Goal: Task Accomplishment & Management: Complete application form

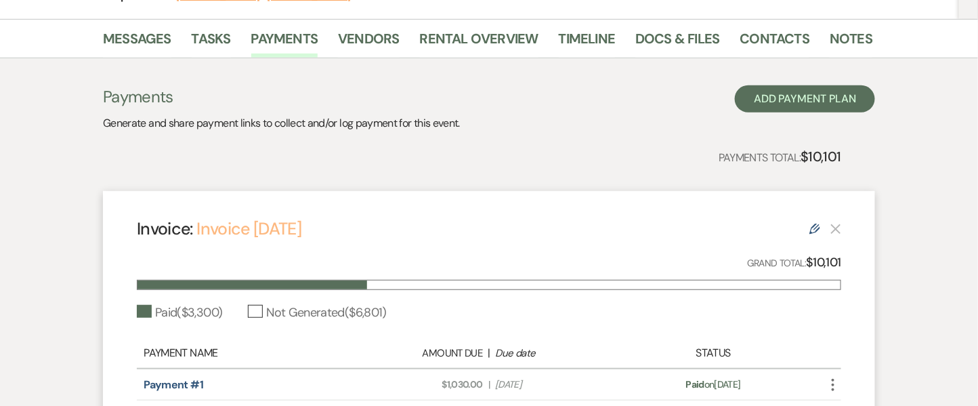
click at [272, 232] on link "Invoice 8/1/25" at bounding box center [248, 228] width 105 height 22
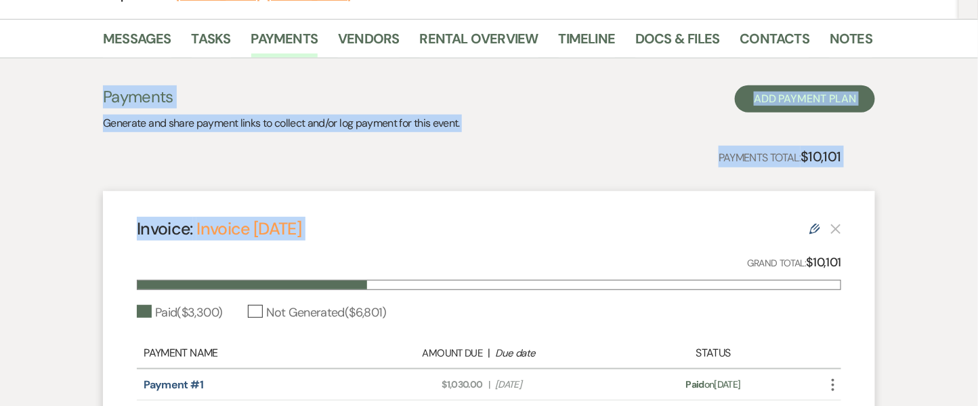
drag, startPoint x: 975, startPoint y: 167, endPoint x: 988, endPoint y: 33, distance: 134.7
click at [977, 33] on html "Dashboard Manage Venues Expand The Barn at Farrington Hollow Bookings To Do Ana…" at bounding box center [489, 195] width 978 height 798
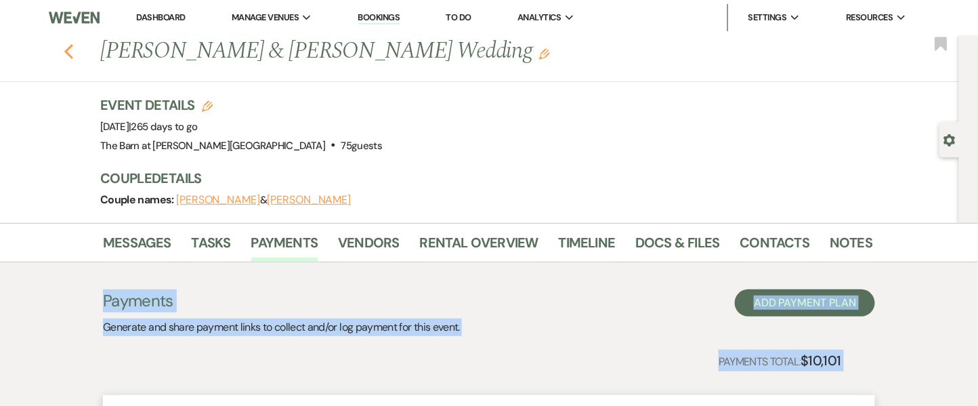
click at [74, 58] on icon "Previous" at bounding box center [69, 51] width 10 height 16
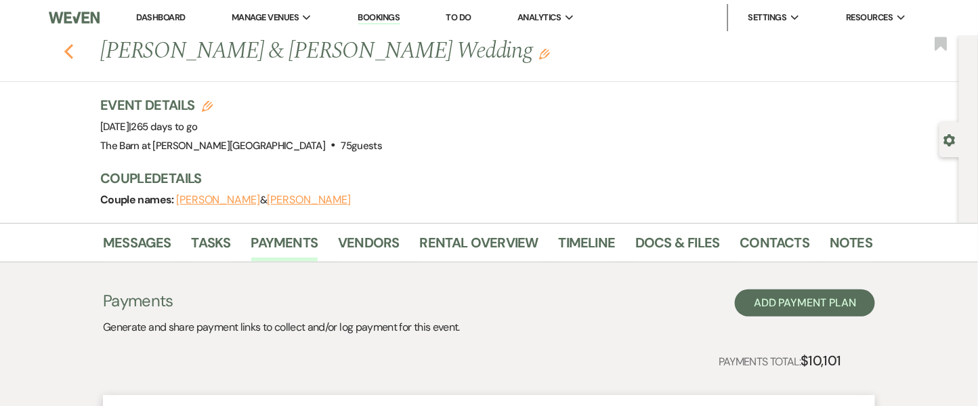
scroll to position [77, 0]
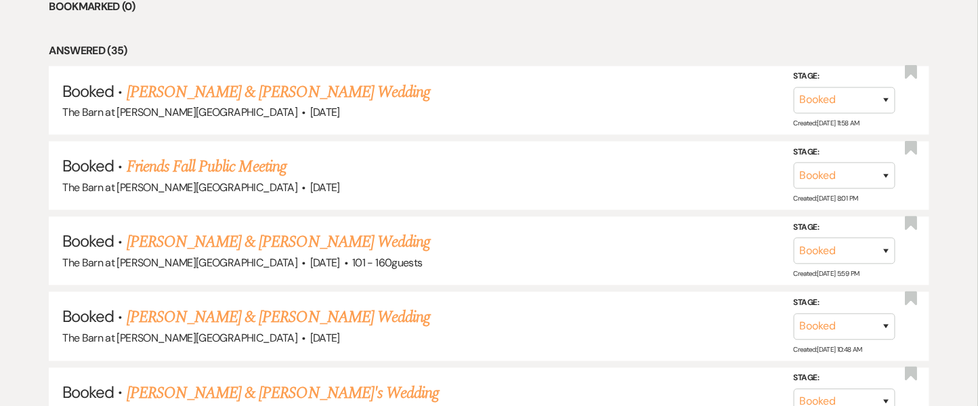
scroll to position [745, 0]
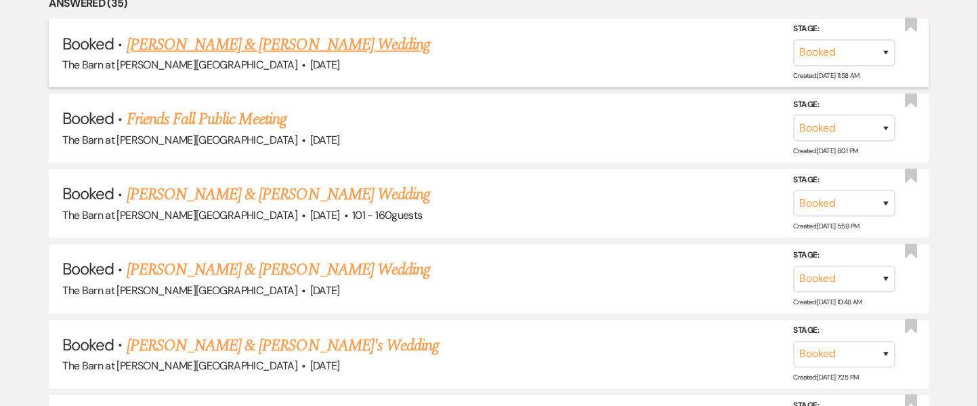
click at [314, 48] on link "[PERSON_NAME] & [PERSON_NAME] Wedding" at bounding box center [278, 44] width 303 height 24
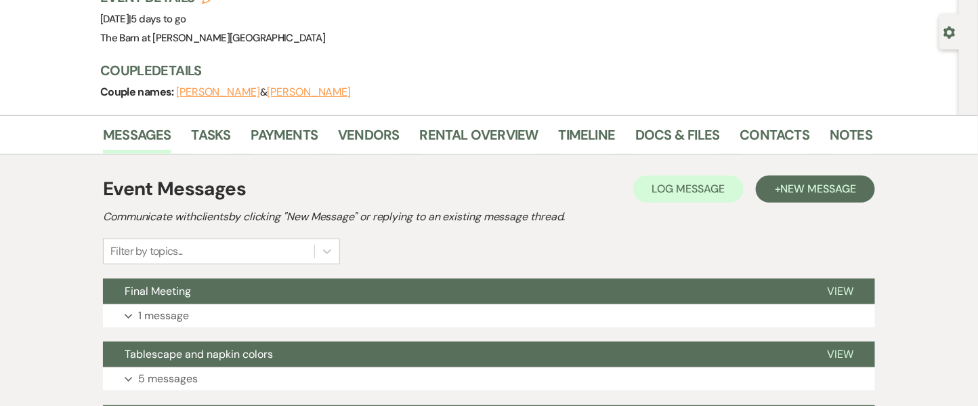
scroll to position [103, 0]
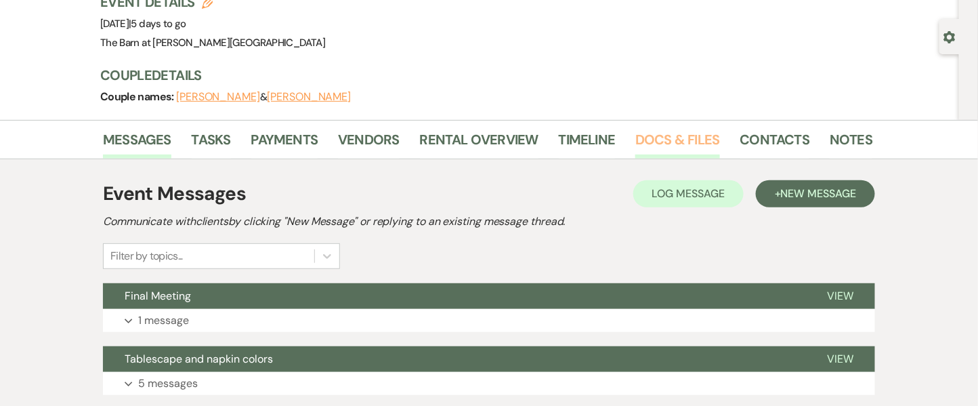
click at [661, 132] on link "Docs & Files" at bounding box center [677, 144] width 84 height 30
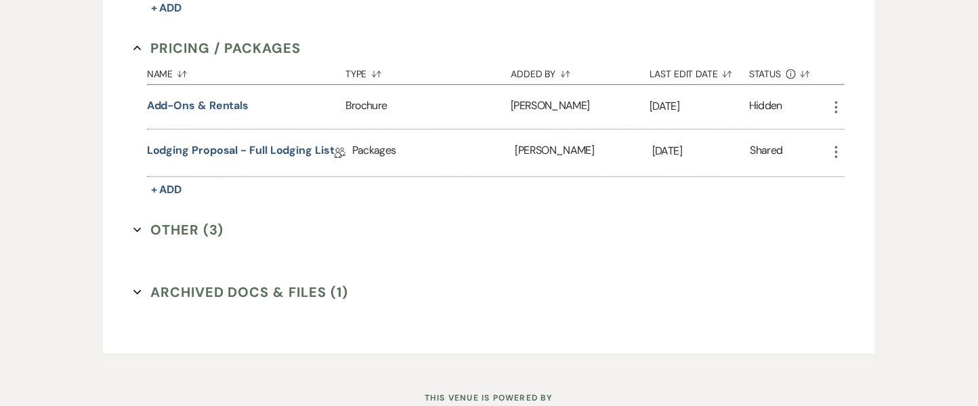
scroll to position [1304, 0]
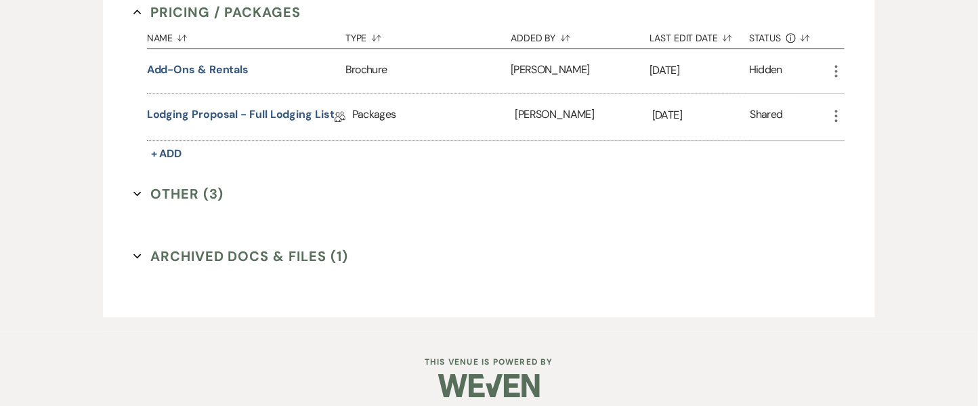
click at [166, 185] on button "Other (3) Expand" at bounding box center [178, 193] width 91 height 20
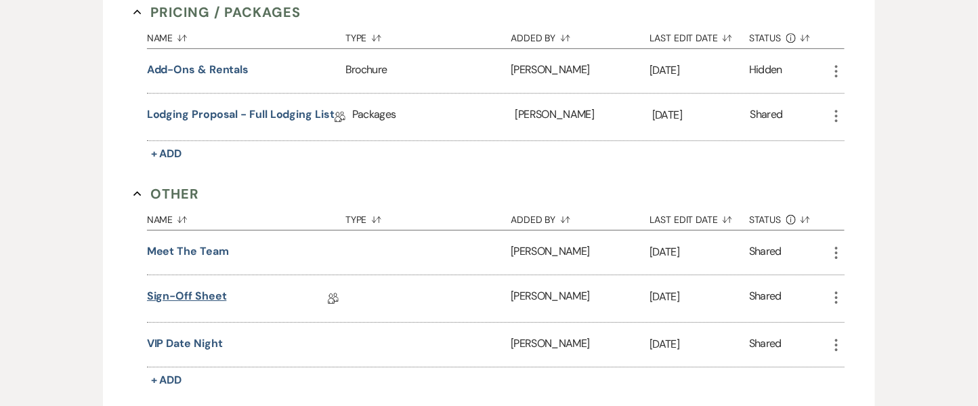
click at [195, 295] on link "Sign-off Sheet" at bounding box center [187, 298] width 80 height 21
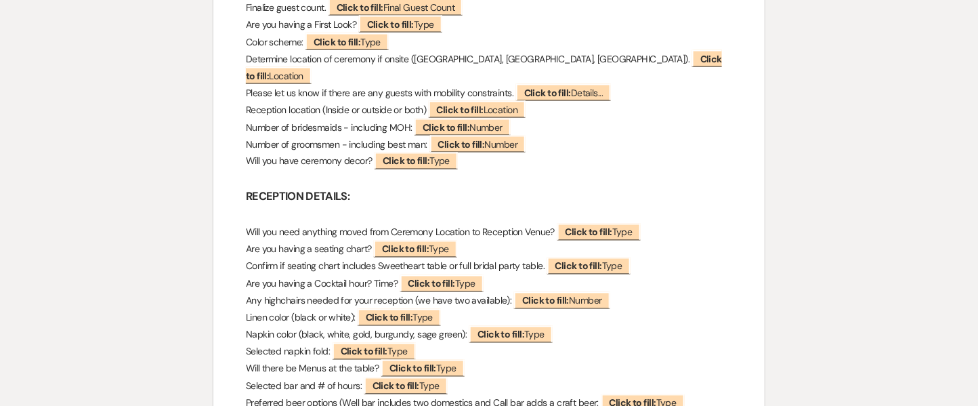
scroll to position [665, 0]
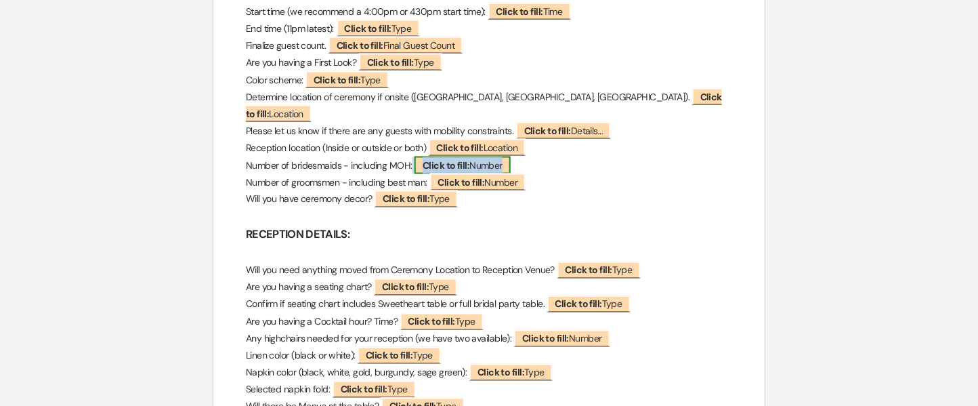
click at [496, 156] on span "Click to fill: Number" at bounding box center [462, 165] width 96 height 18
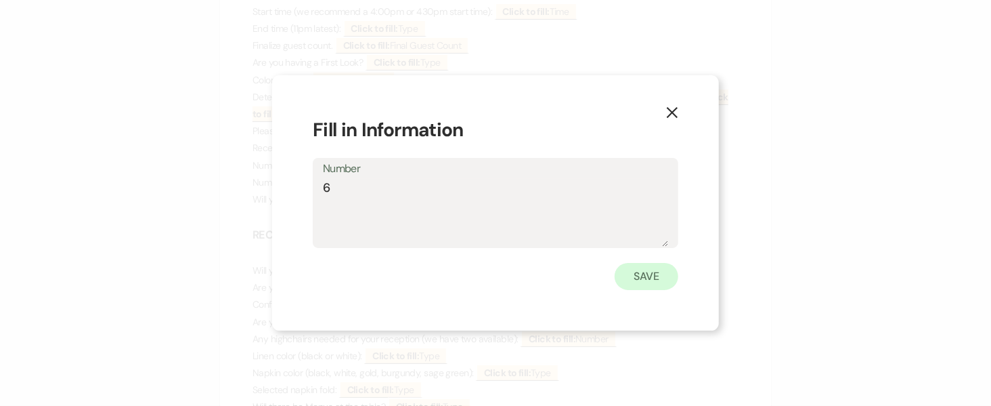
type textarea "6"
click at [651, 266] on button "Save" at bounding box center [647, 276] width 64 height 27
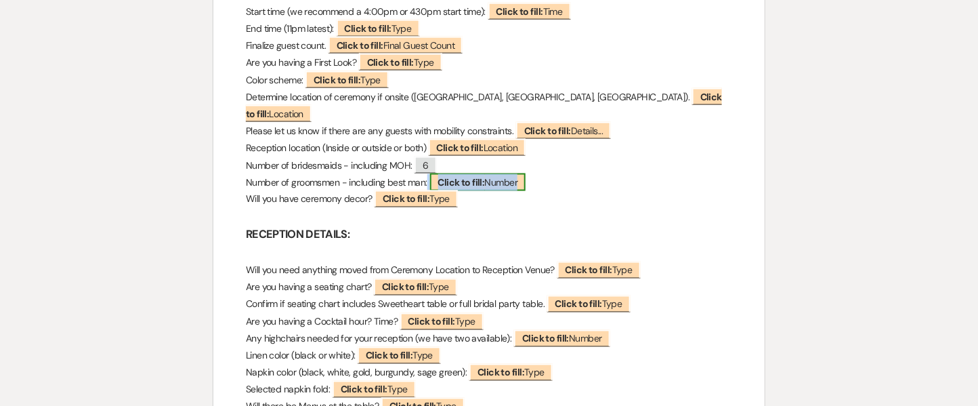
click at [475, 176] on b "Click to fill:" at bounding box center [461, 182] width 47 height 12
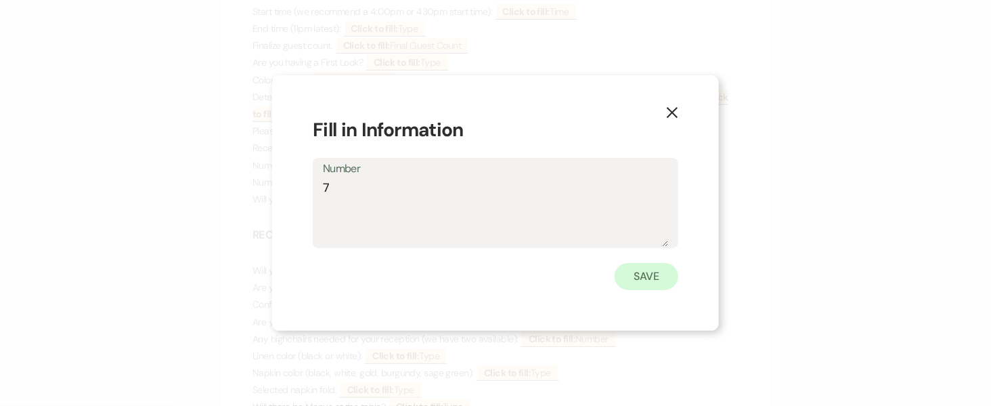
type textarea "7"
click at [656, 278] on button "Save" at bounding box center [647, 276] width 64 height 27
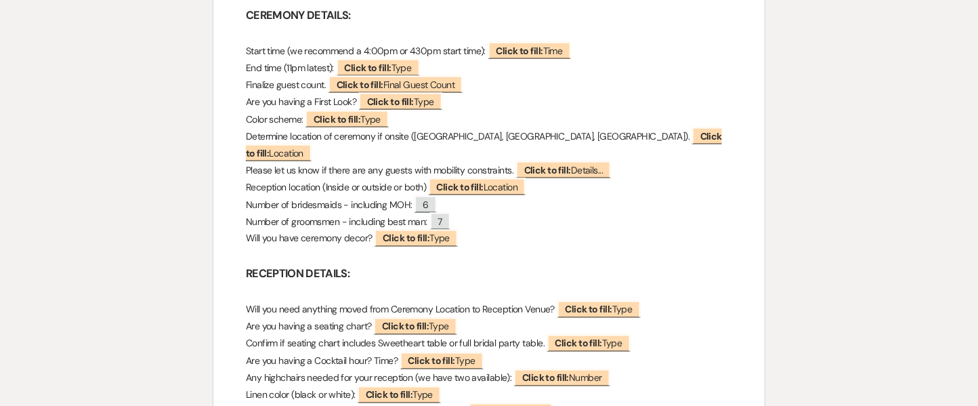
scroll to position [623, 0]
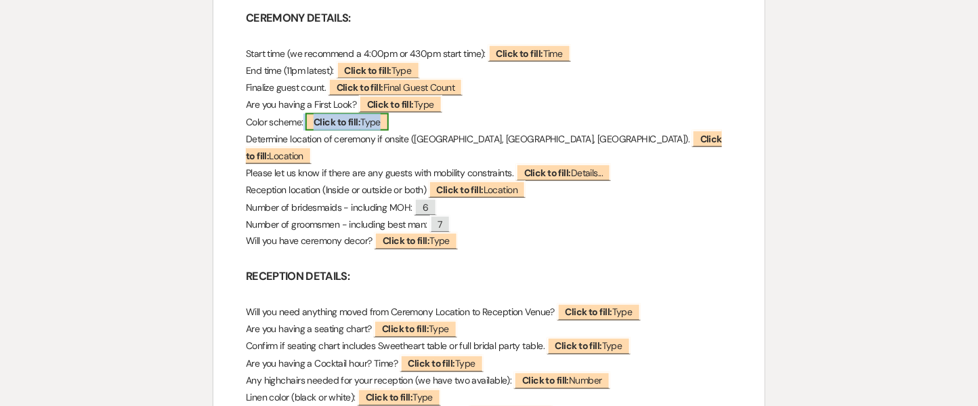
click at [335, 118] on b "Click to fill:" at bounding box center [336, 122] width 47 height 12
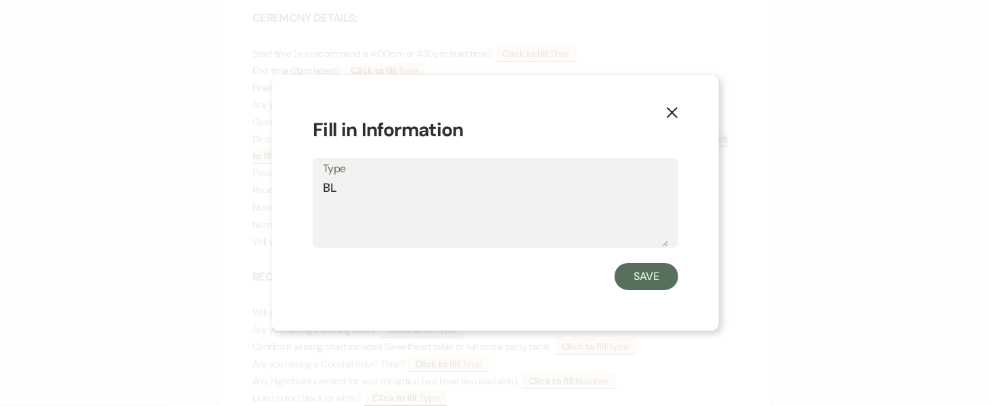
type textarea "B"
type textarea "Black, white, pink, gold"
click at [651, 284] on button "Save" at bounding box center [647, 276] width 64 height 27
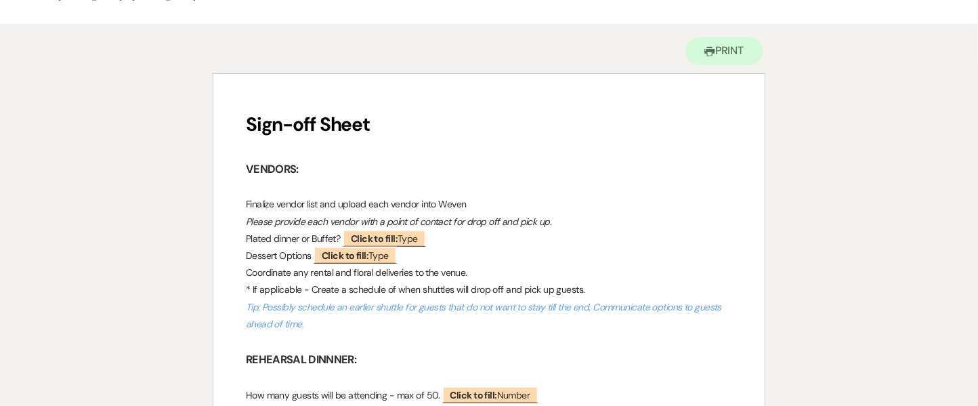
scroll to position [125, 0]
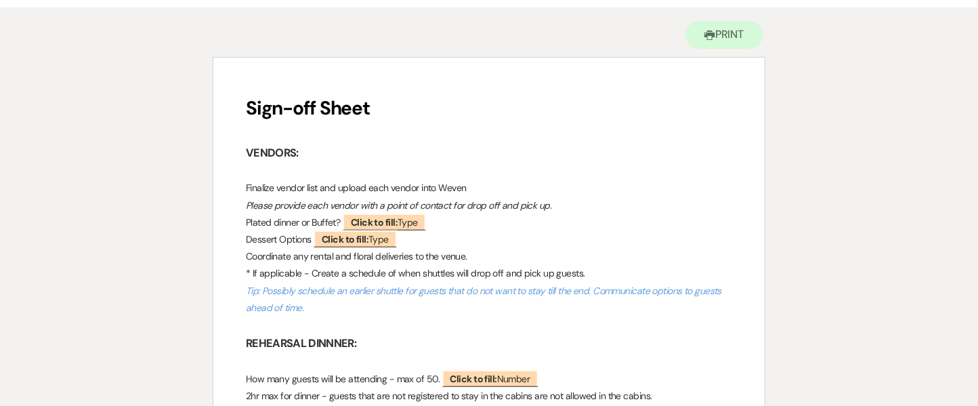
click at [420, 307] on p "Tip: Possibly schedule an earlier shuttle for guests that do not want to stay t…" at bounding box center [489, 299] width 486 height 34
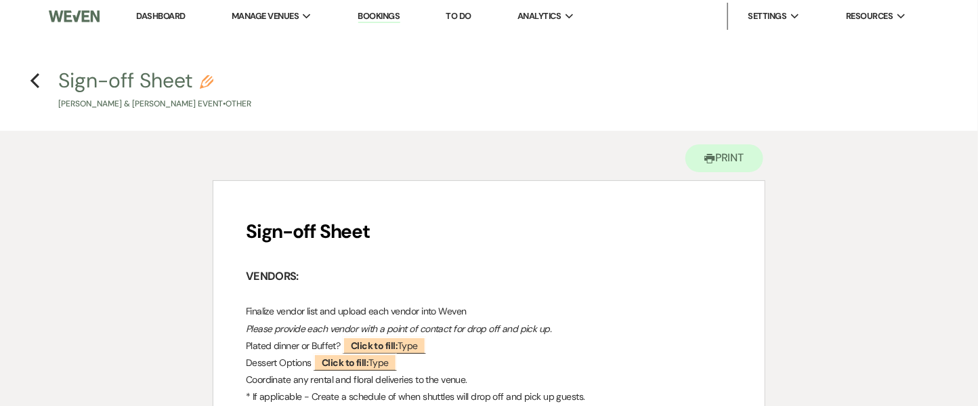
scroll to position [0, 0]
click at [42, 78] on h4 "Previous Sign-off Sheet Pencil Tylar Grimes & Nicole Armentrout's Event • Other" at bounding box center [488, 90] width 975 height 44
click at [33, 78] on icon "Previous" at bounding box center [35, 82] width 10 height 16
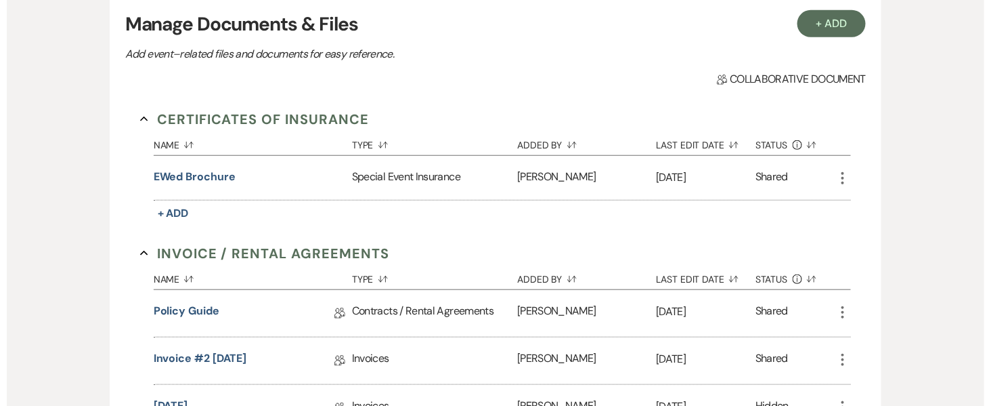
scroll to position [209, 0]
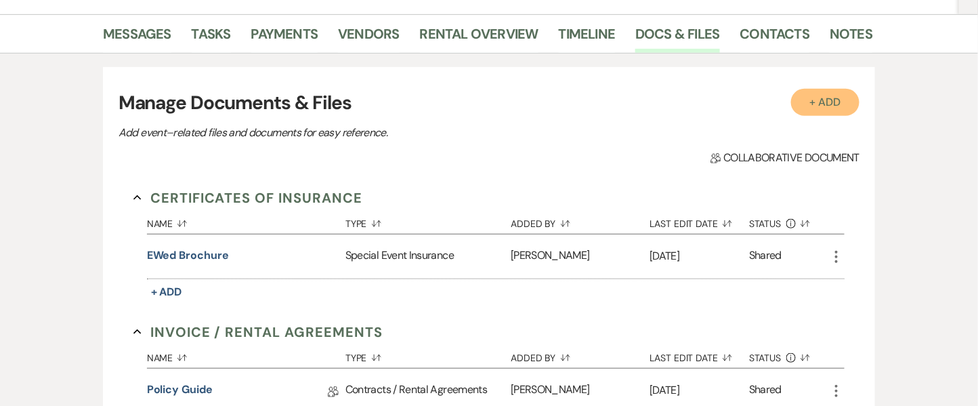
click at [843, 101] on button "+ Add" at bounding box center [825, 102] width 69 height 27
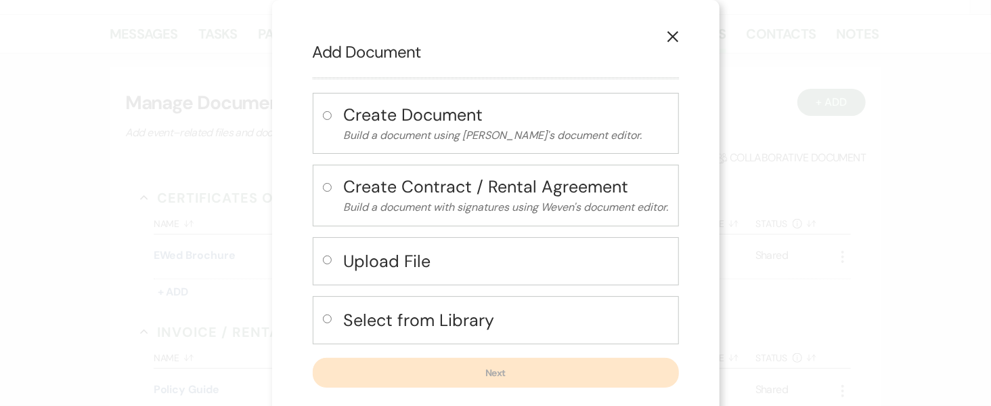
click at [390, 326] on h4 "Select from Library" at bounding box center [506, 320] width 325 height 24
radio input "true"
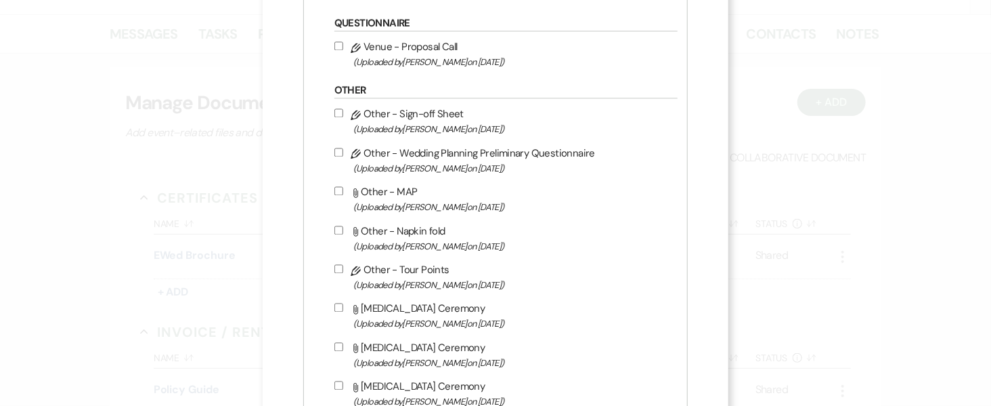
scroll to position [1295, 0]
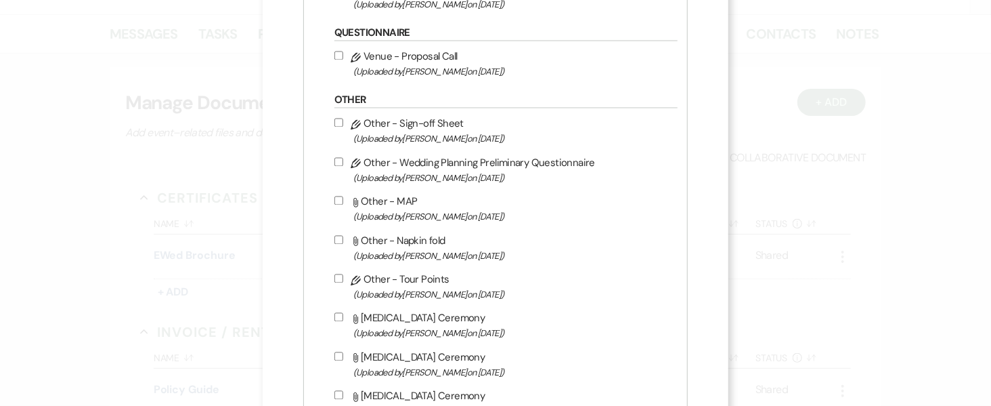
click at [419, 137] on span "(Uploaded by Alissa Pekrul on Oct 3rd, 2022 )" at bounding box center [512, 139] width 318 height 16
click at [343, 127] on input "Pencil Other - Sign-off Sheet (Uploaded by Alissa Pekrul on Oct 3rd, 2022 )" at bounding box center [338, 122] width 9 height 9
checkbox input "true"
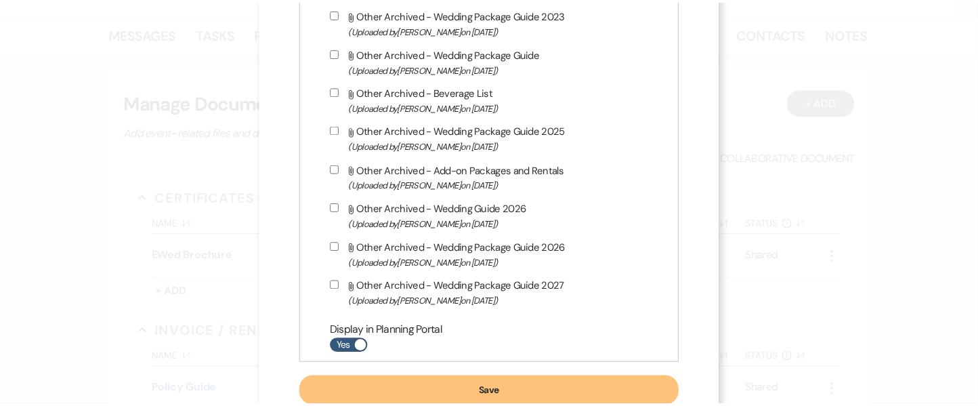
scroll to position [3156, 0]
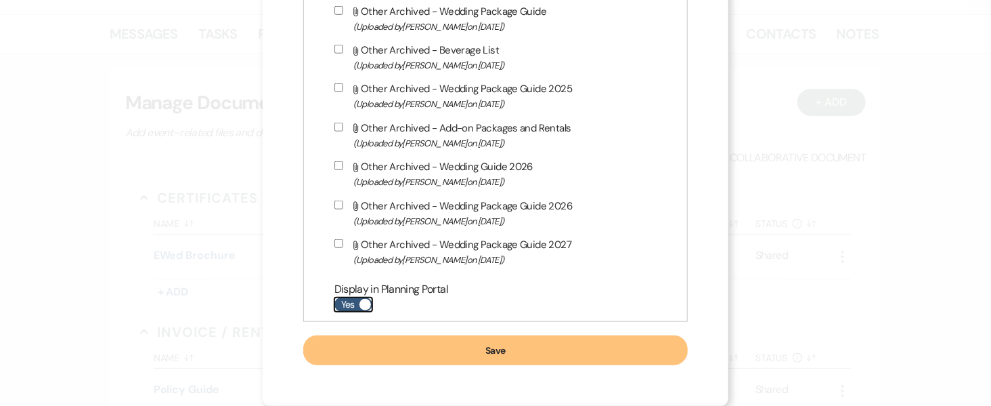
click at [351, 307] on label "Yes" at bounding box center [353, 304] width 38 height 14
click at [351, 307] on input "Yes" at bounding box center [353, 304] width 38 height 14
checkbox input "false"
click at [400, 349] on button "Save" at bounding box center [495, 350] width 385 height 30
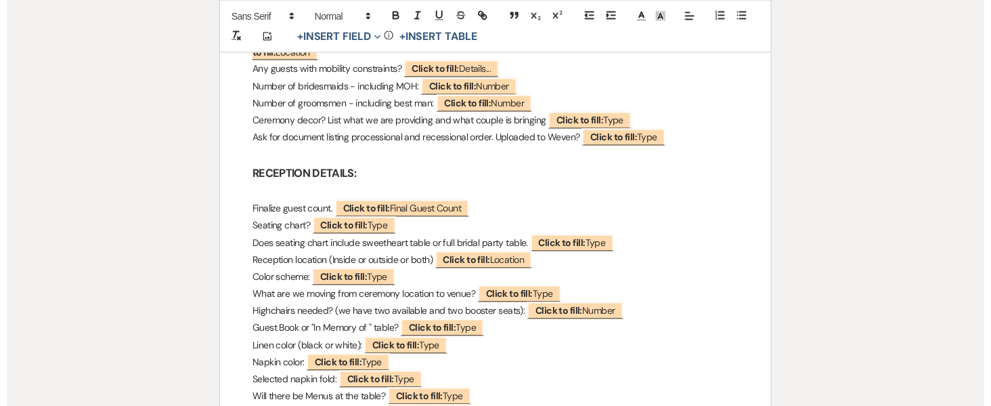
scroll to position [845, 0]
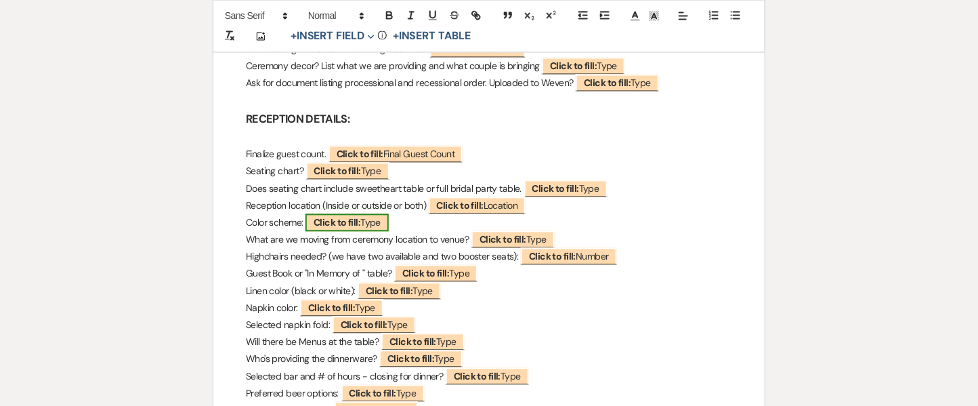
click at [370, 214] on span "Click to fill: Type" at bounding box center [346, 223] width 83 height 18
select select "Type"
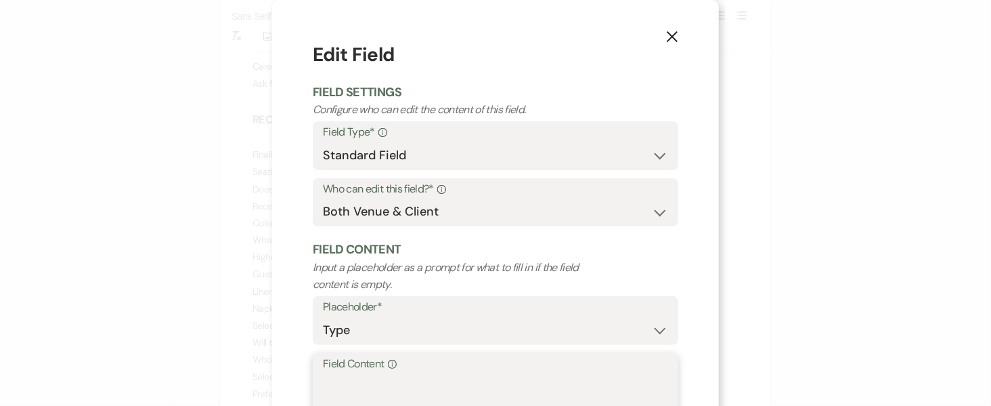
click at [392, 391] on textarea "Field Content Info" at bounding box center [495, 407] width 345 height 68
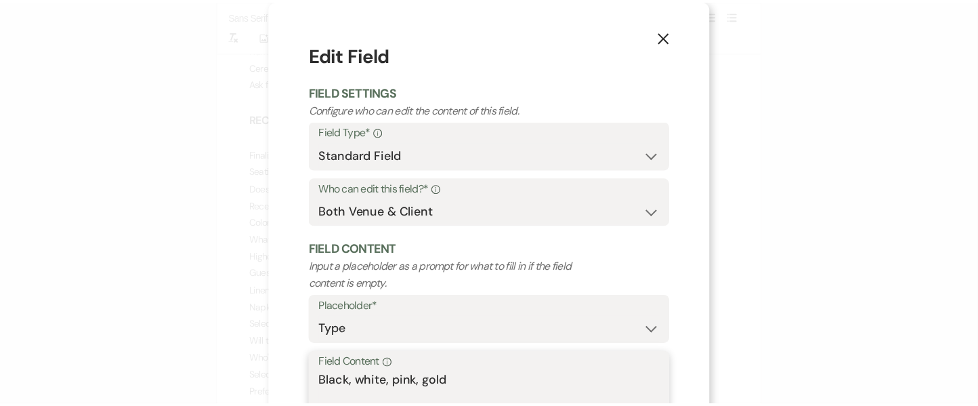
scroll to position [84, 0]
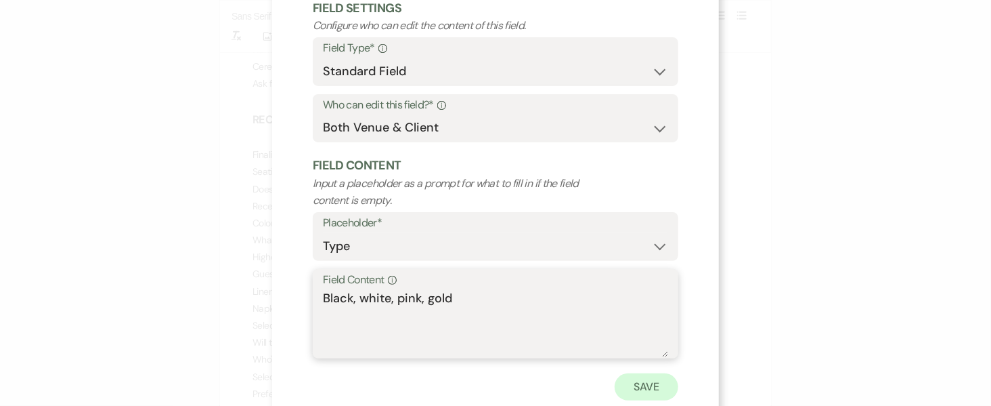
type textarea "Black, white, pink, gold"
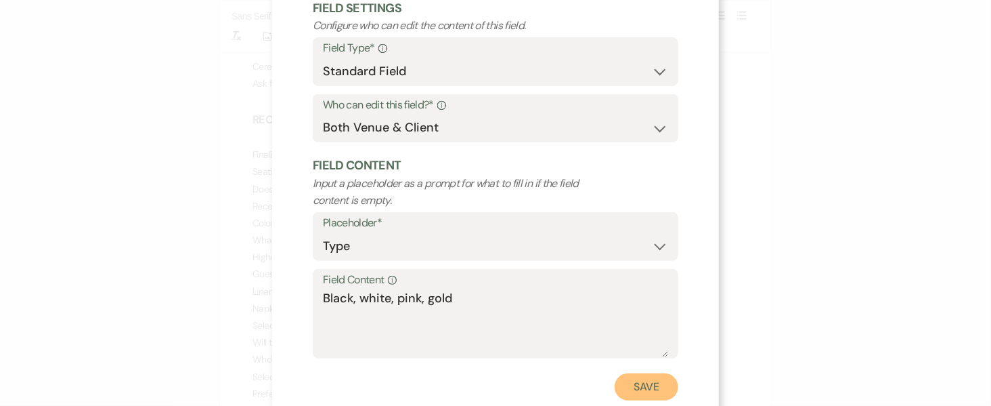
click at [629, 378] on button "Save" at bounding box center [647, 386] width 64 height 27
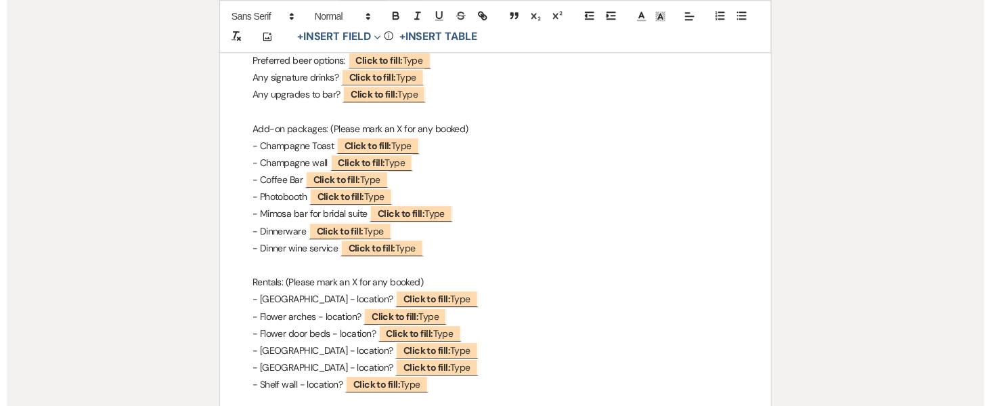
scroll to position [1163, 0]
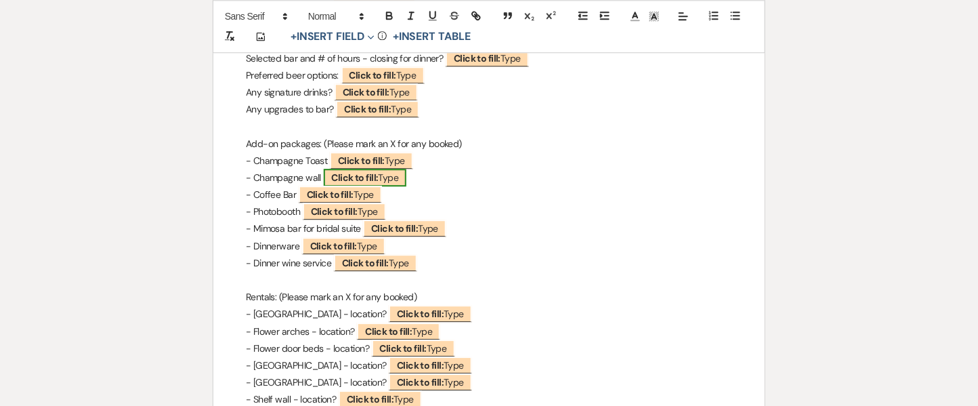
click at [382, 169] on span "Click to fill: Type" at bounding box center [365, 178] width 83 height 18
select select "Type"
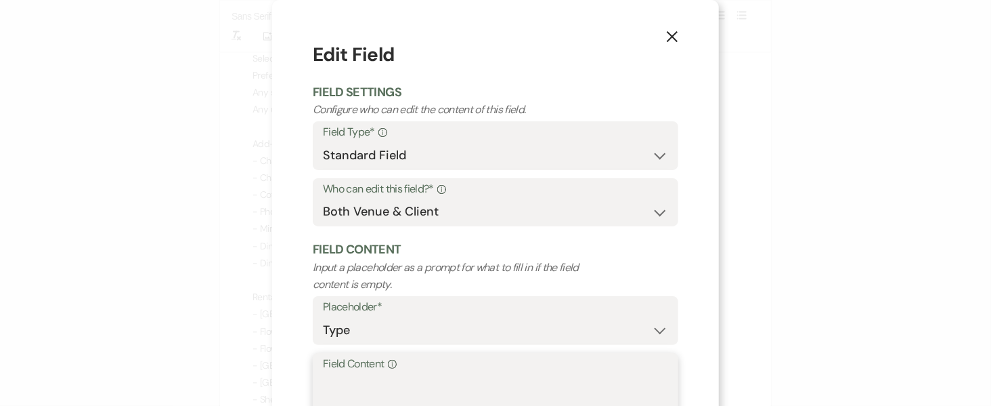
click at [412, 393] on textarea "Field Content Info" at bounding box center [495, 407] width 345 height 68
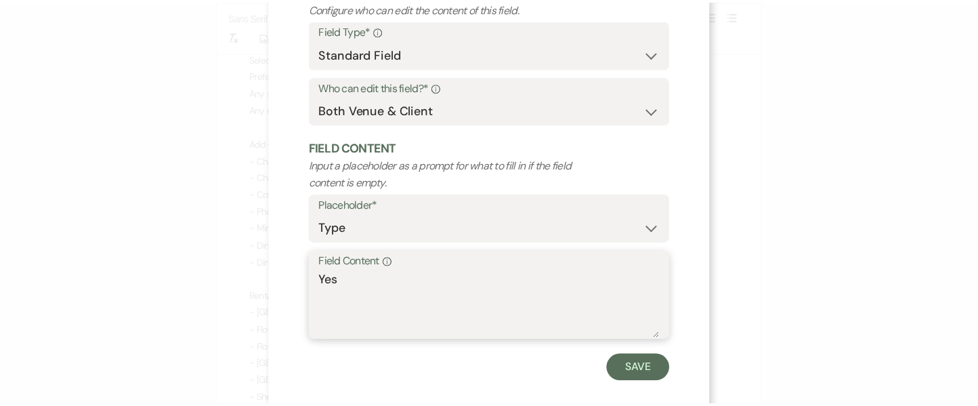
scroll to position [119, 0]
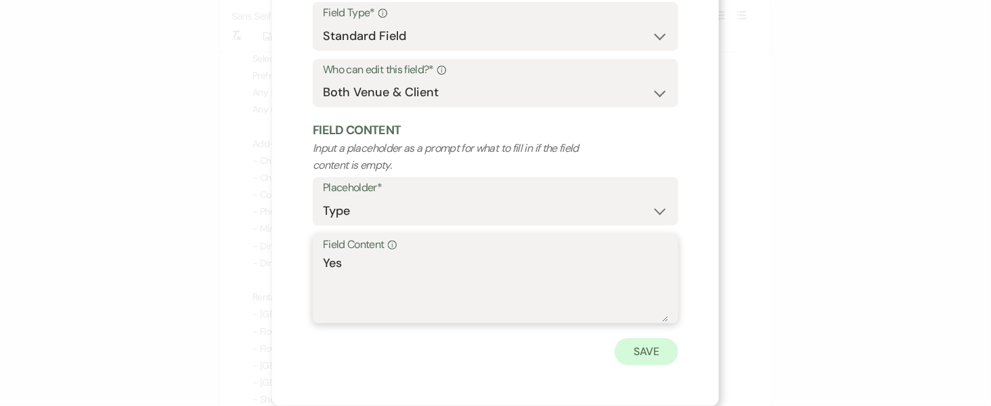
type textarea "Yes"
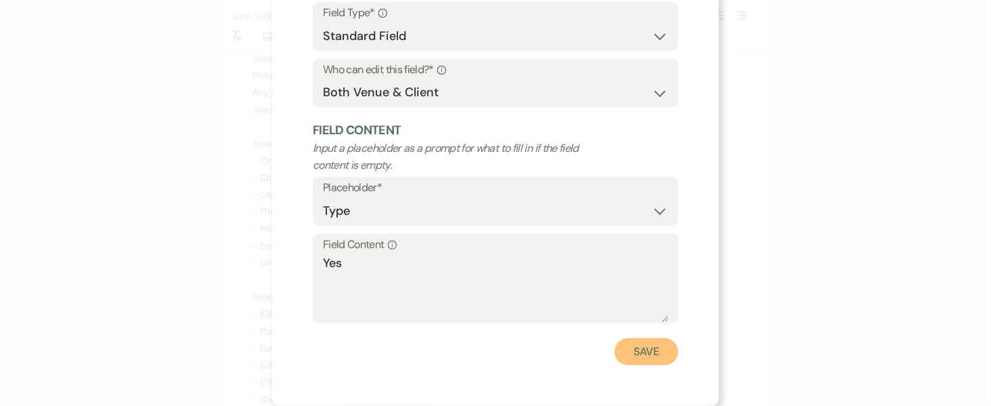
click at [619, 346] on button "Save" at bounding box center [647, 351] width 64 height 27
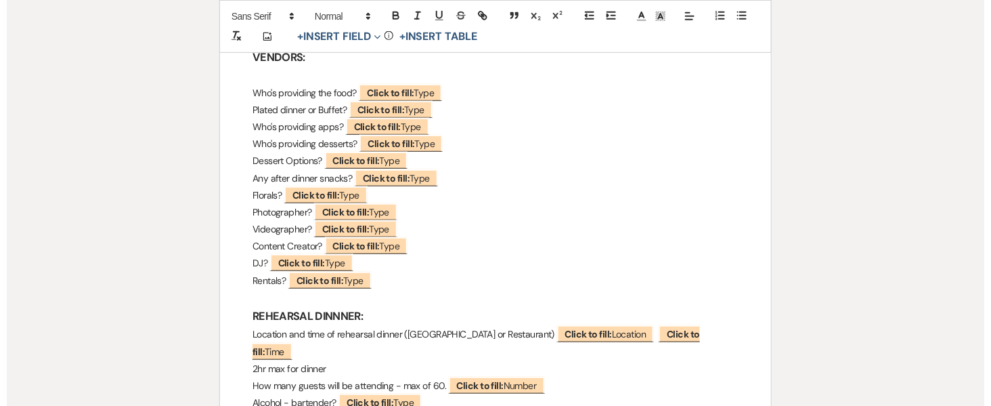
scroll to position [227, 0]
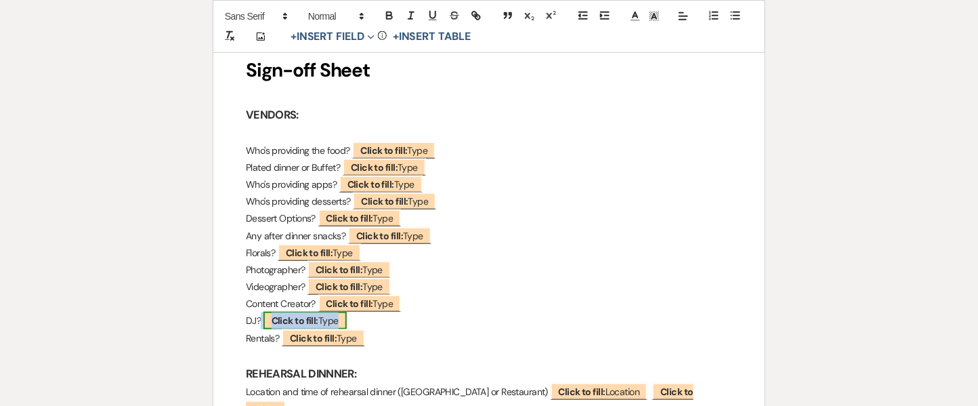
click at [284, 318] on b "Click to fill:" at bounding box center [294, 320] width 47 height 12
select select "Type"
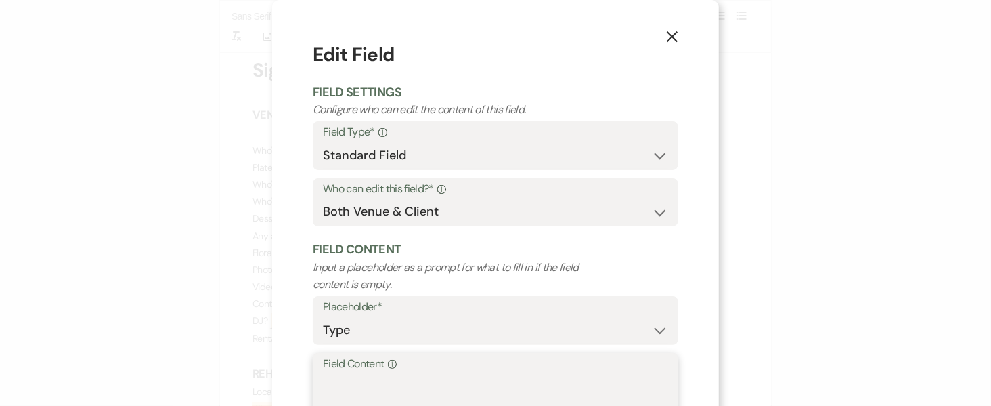
click at [366, 388] on textarea "Field Content Info" at bounding box center [495, 407] width 345 height 68
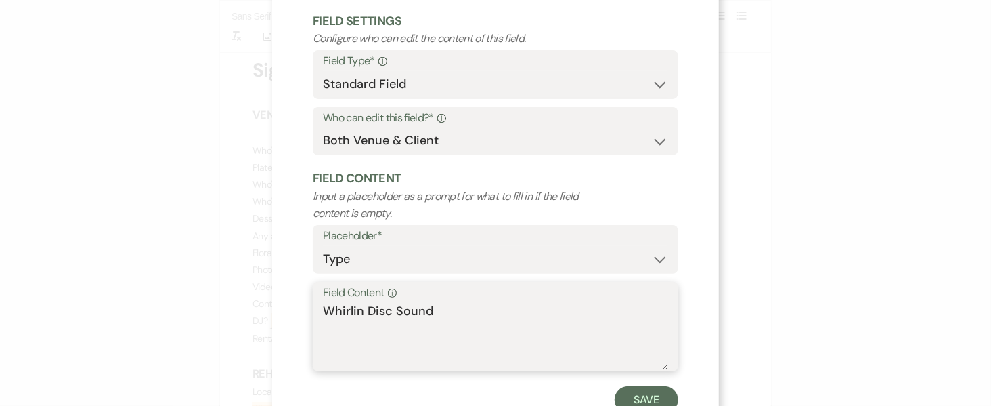
scroll to position [85, 0]
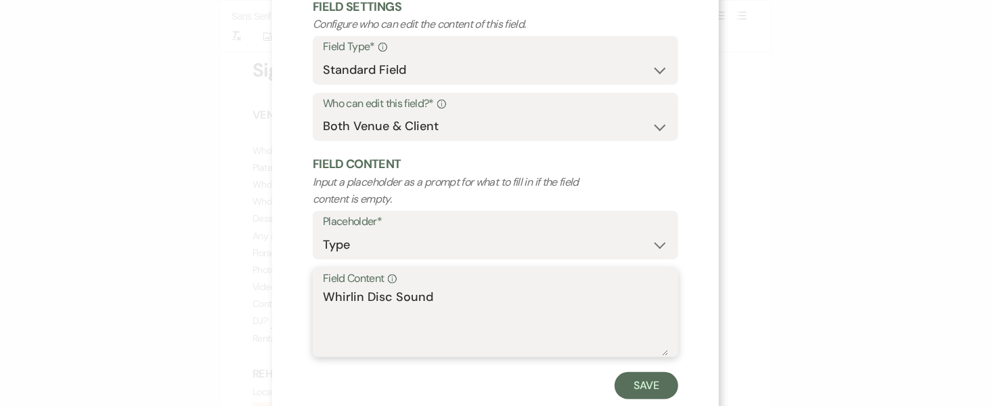
drag, startPoint x: 439, startPoint y: 288, endPoint x: 311, endPoint y: 282, distance: 128.1
click at [313, 282] on div "Field Content Info Whirlin Disc Sound" at bounding box center [496, 312] width 366 height 90
type textarea "Whirlin Disc Sound"
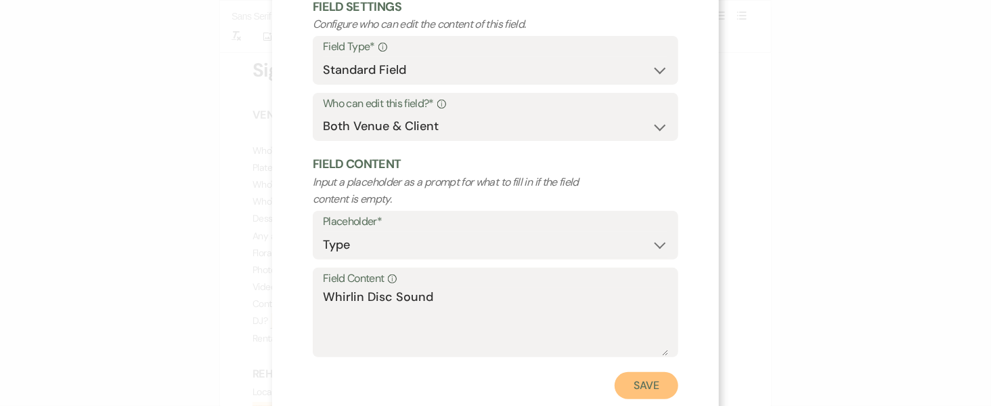
click at [647, 376] on button "Save" at bounding box center [647, 385] width 64 height 27
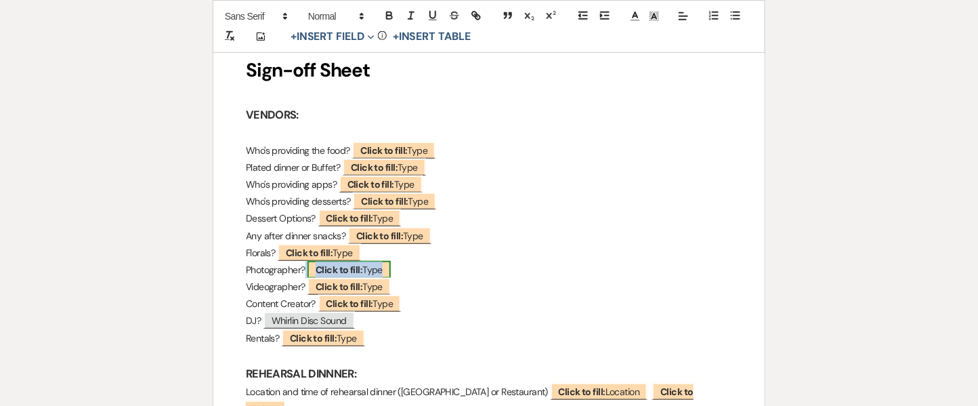
click at [336, 263] on b "Click to fill:" at bounding box center [338, 269] width 47 height 12
select select "Type"
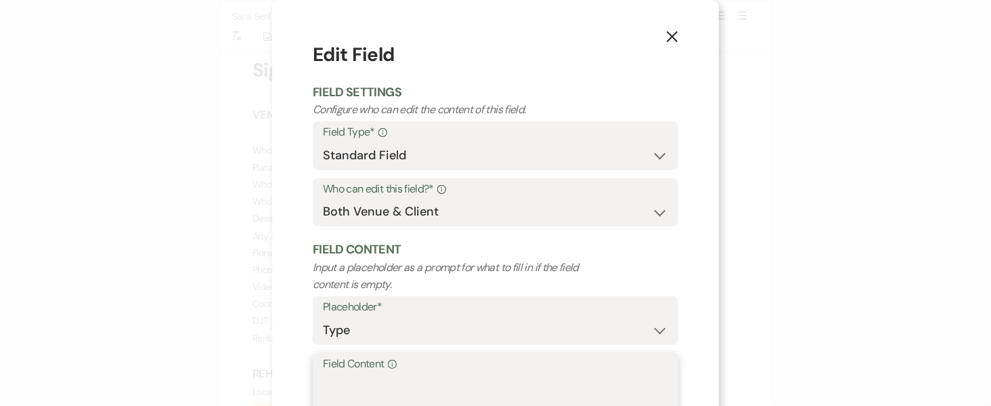
click at [468, 390] on textarea "Field Content Info" at bounding box center [495, 407] width 345 height 68
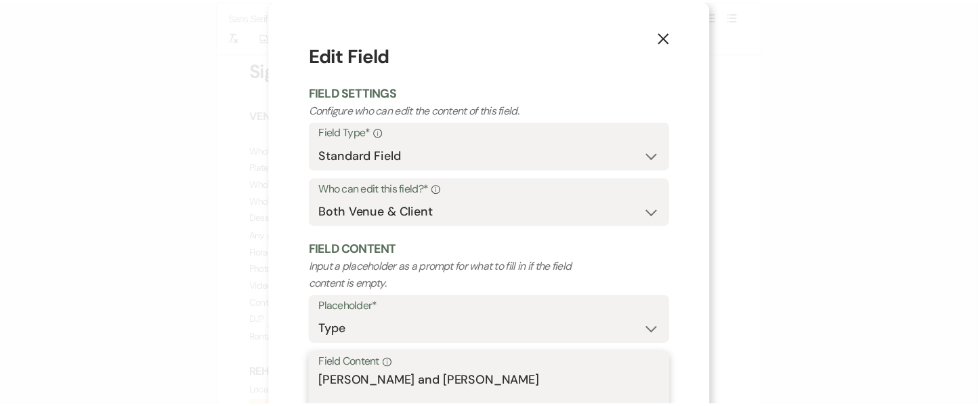
scroll to position [112, 0]
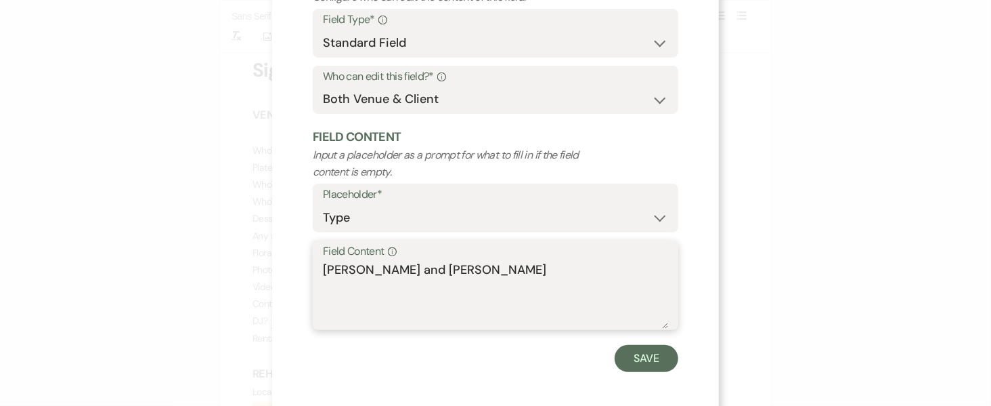
drag, startPoint x: 494, startPoint y: 275, endPoint x: 368, endPoint y: 272, distance: 125.3
click at [368, 272] on textarea "[PERSON_NAME] and [PERSON_NAME]" at bounding box center [495, 295] width 345 height 68
type textarea "[PERSON_NAME] and [PERSON_NAME]"
click at [628, 363] on button "Save" at bounding box center [647, 358] width 64 height 27
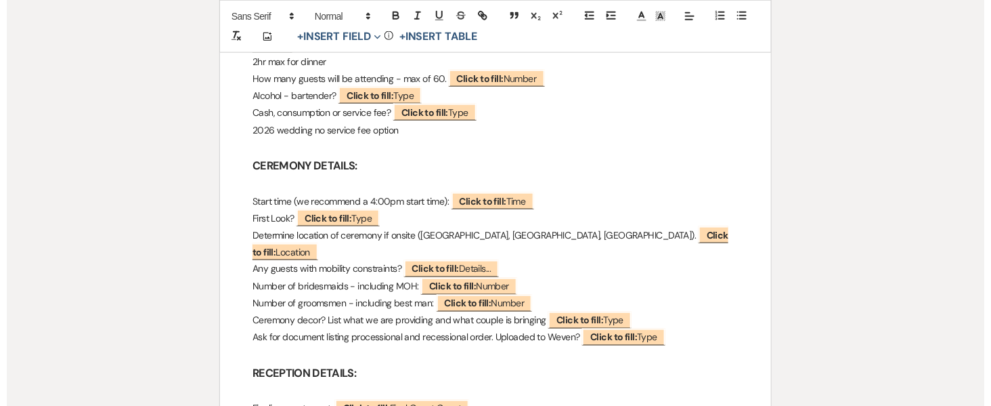
scroll to position [595, 0]
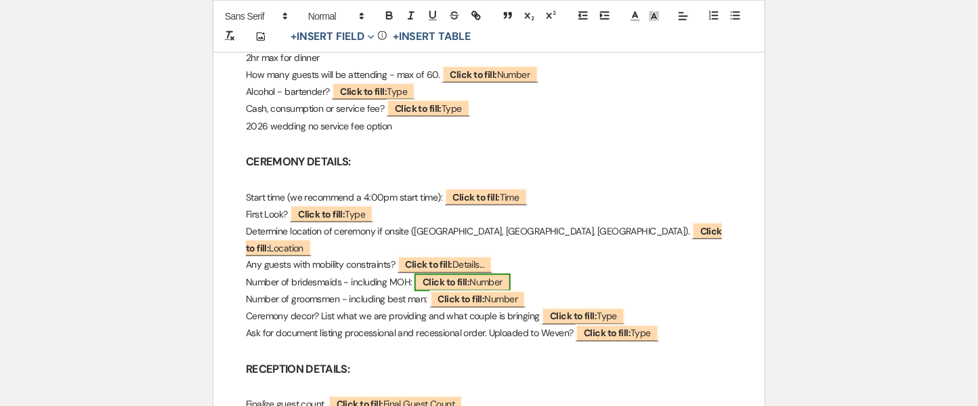
click at [467, 276] on b "Click to fill:" at bounding box center [445, 282] width 47 height 12
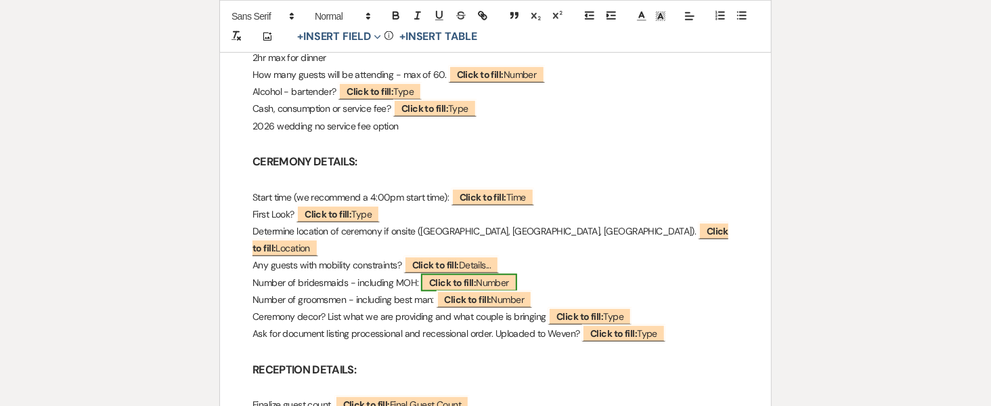
select select "Number"
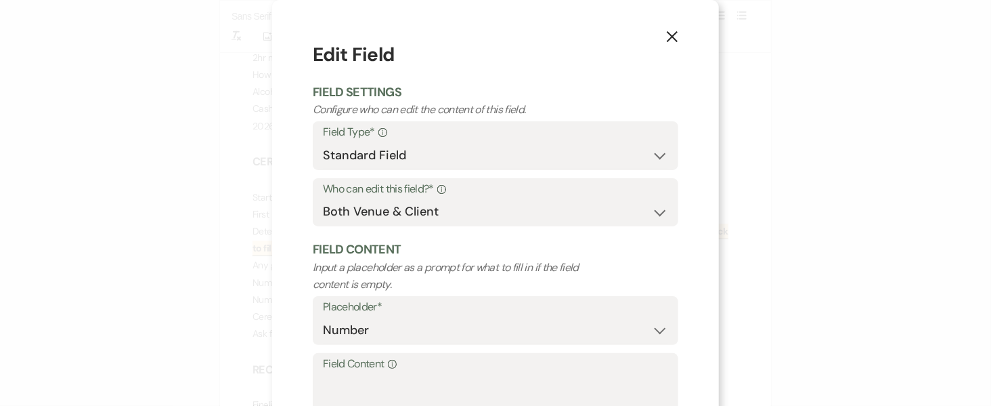
click at [429, 372] on label "Field Content Info" at bounding box center [495, 364] width 345 height 20
click at [429, 373] on textarea "Field Content Info" at bounding box center [495, 407] width 345 height 68
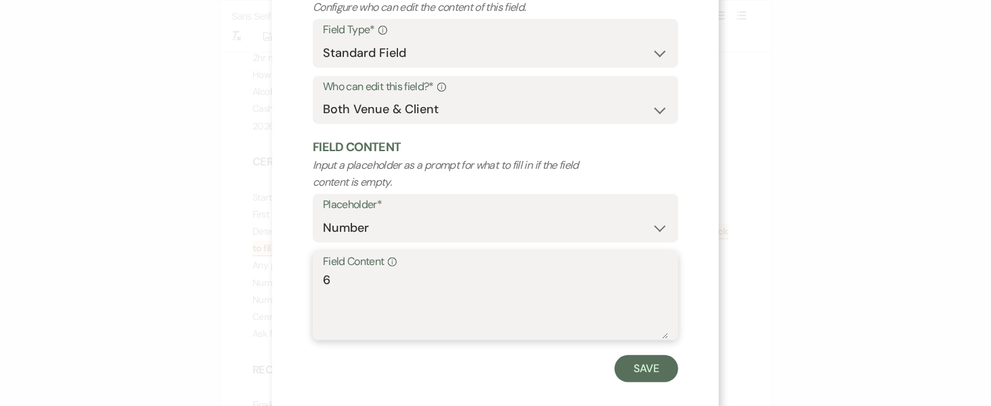
scroll to position [119, 0]
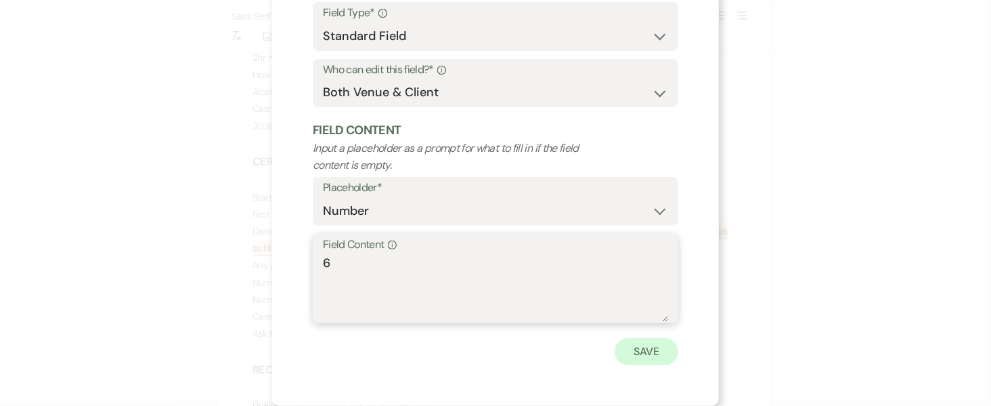
type textarea "6"
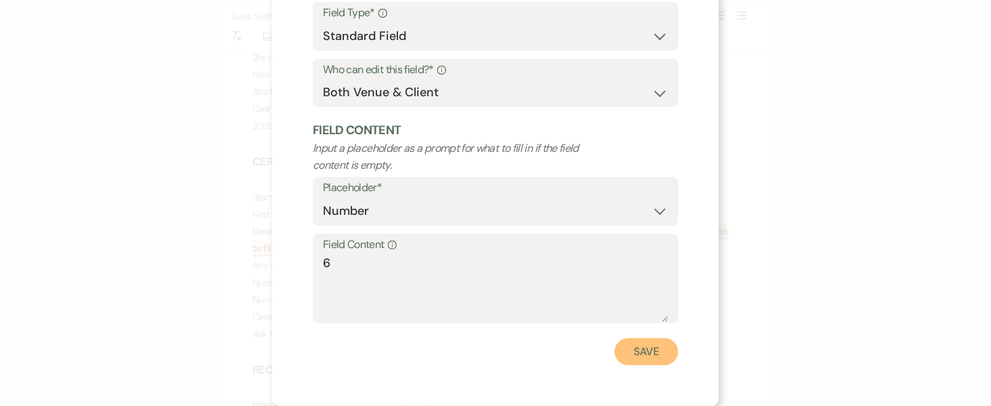
click at [637, 345] on button "Save" at bounding box center [647, 351] width 64 height 27
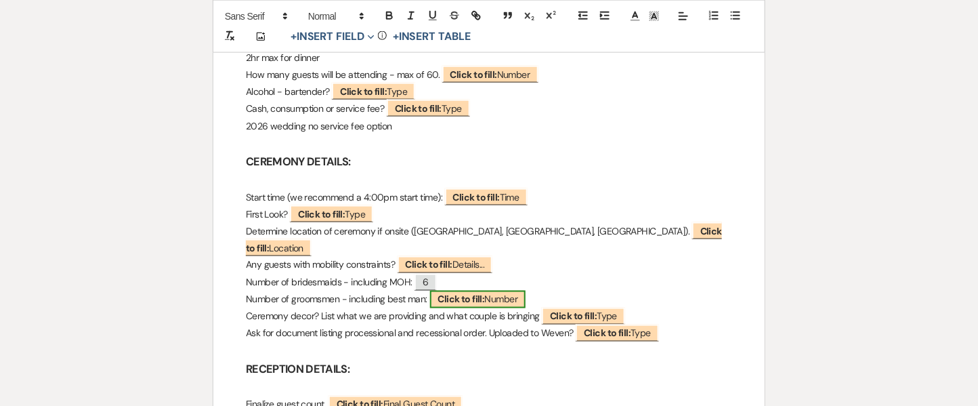
click at [500, 290] on span "Click to fill: Number" at bounding box center [478, 299] width 96 height 18
select select "Number"
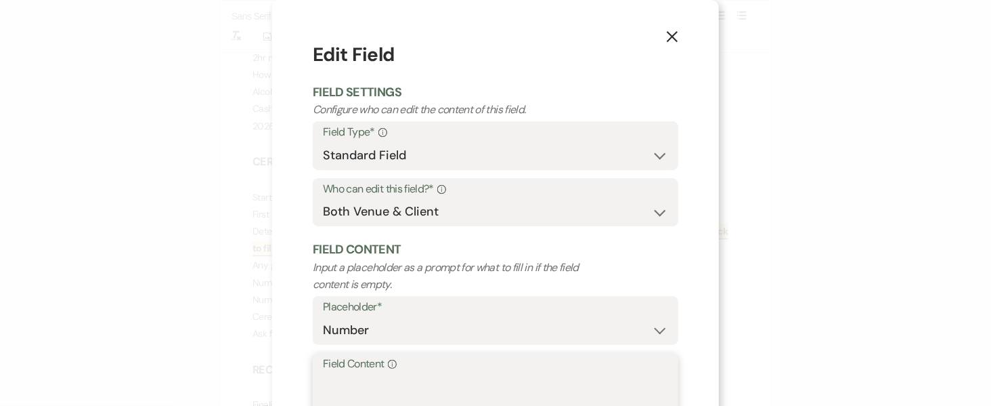
click at [464, 382] on textarea "Field Content Info" at bounding box center [495, 407] width 345 height 68
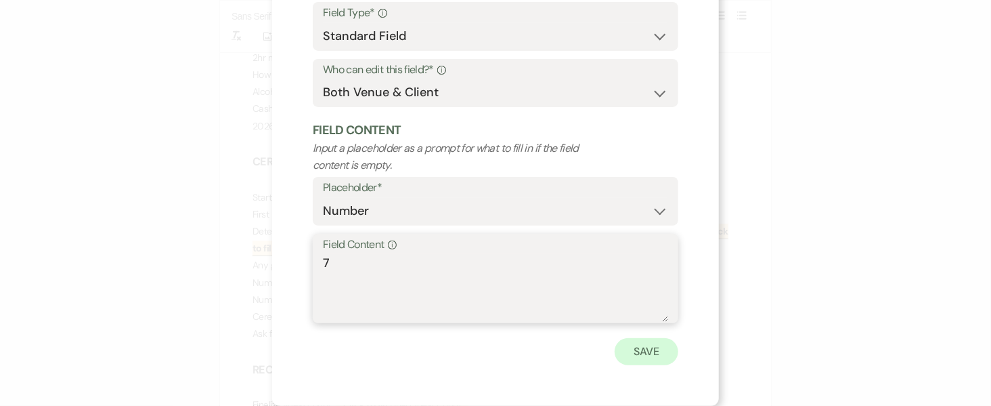
type textarea "7"
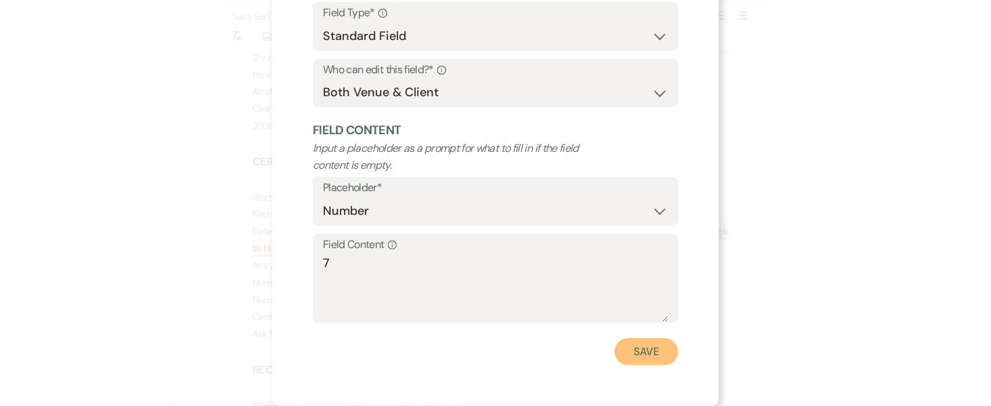
click at [616, 352] on button "Save" at bounding box center [647, 351] width 64 height 27
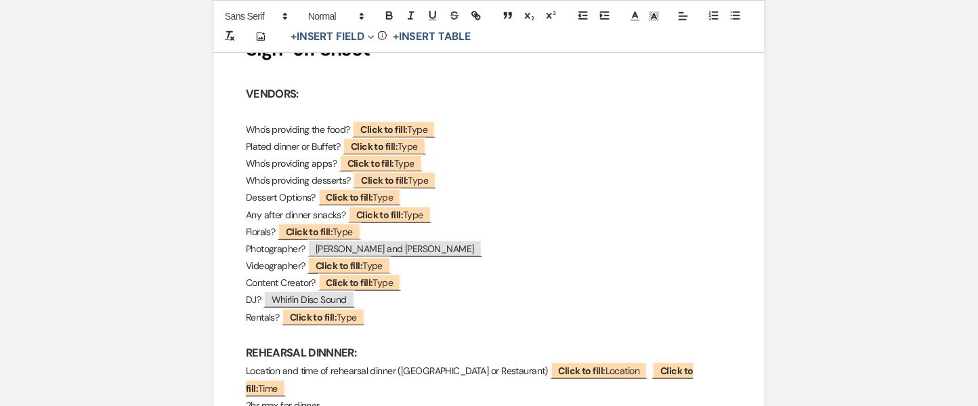
scroll to position [0, 0]
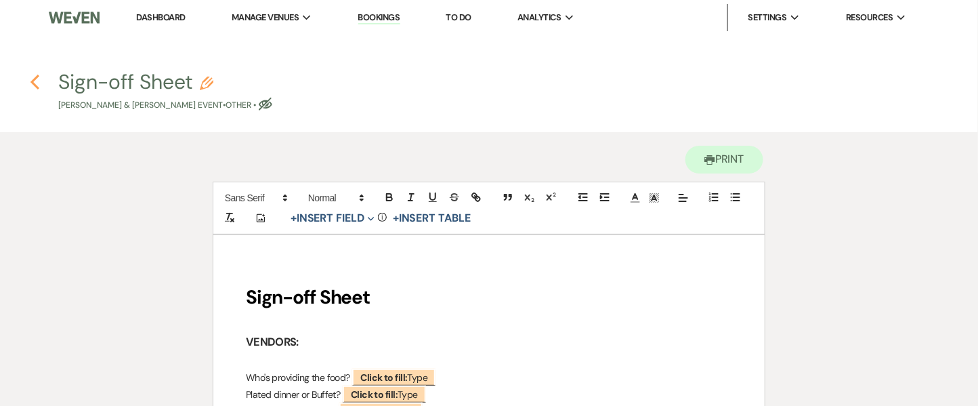
click at [35, 87] on icon "Previous" at bounding box center [35, 82] width 10 height 16
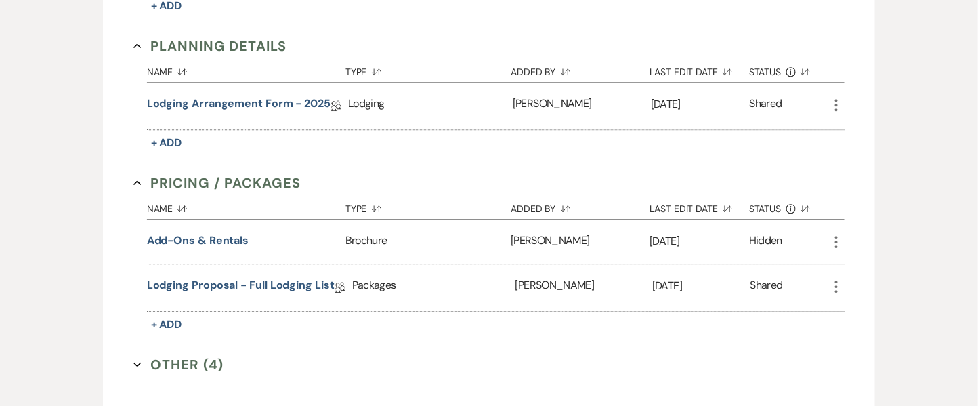
scroll to position [1219, 0]
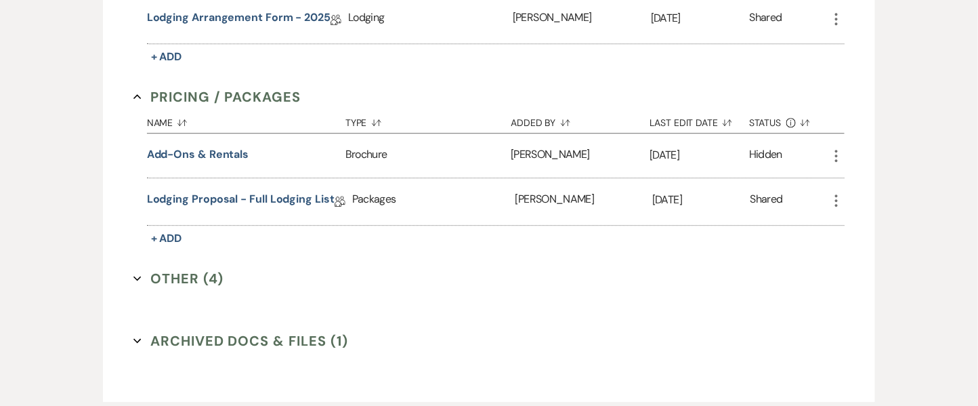
click at [206, 285] on button "Other (4) Expand" at bounding box center [178, 278] width 91 height 20
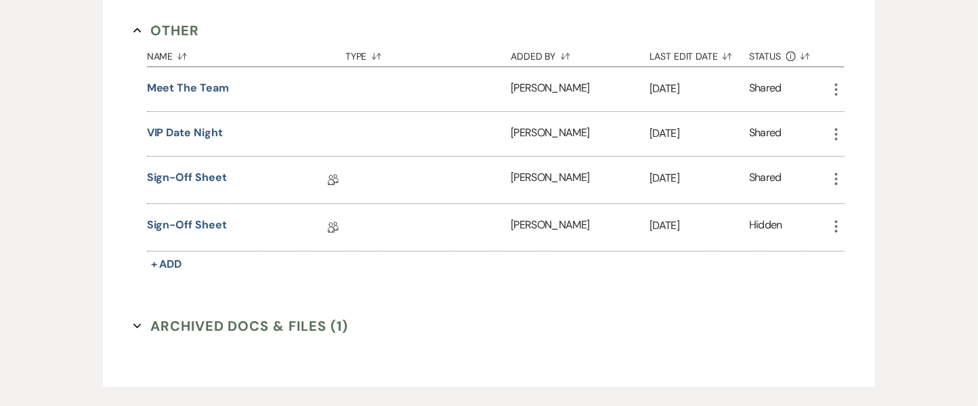
scroll to position [1521, 0]
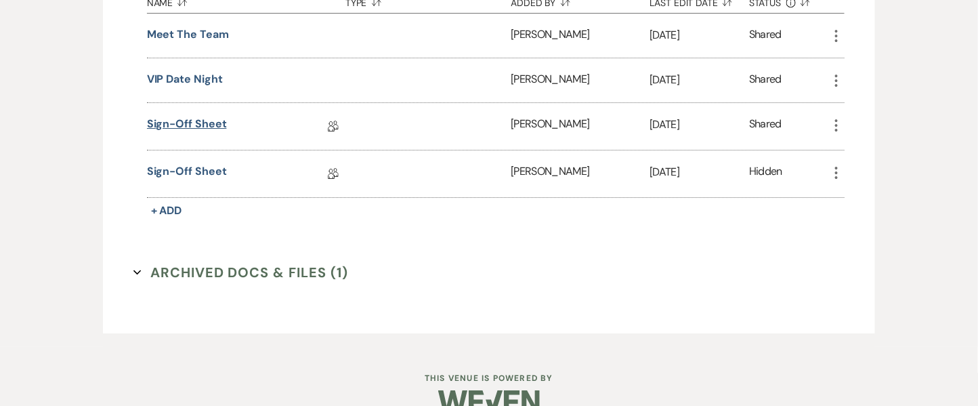
click at [188, 121] on link "Sign-off Sheet" at bounding box center [187, 126] width 80 height 21
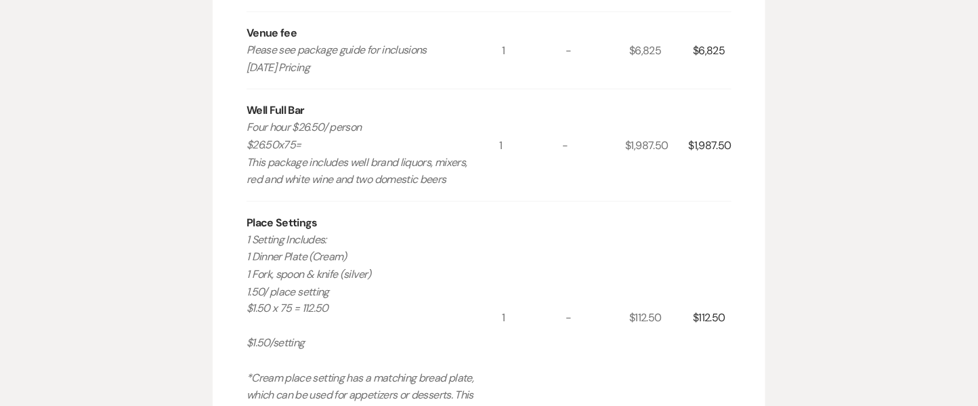
scroll to position [554, 0]
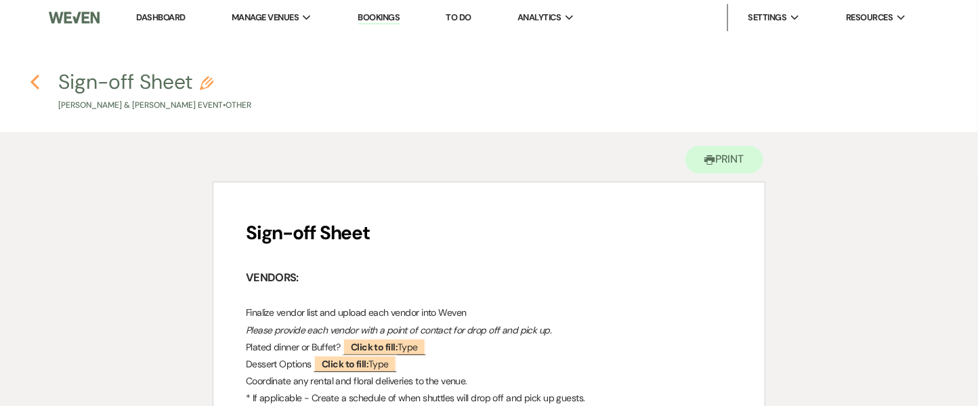
click at [33, 76] on icon "Previous" at bounding box center [35, 82] width 10 height 16
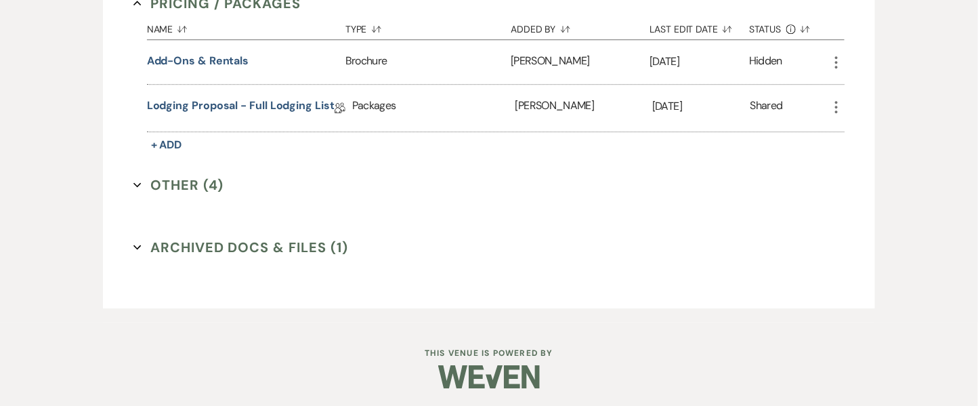
click at [163, 189] on button "Other (4) Expand" at bounding box center [178, 185] width 91 height 20
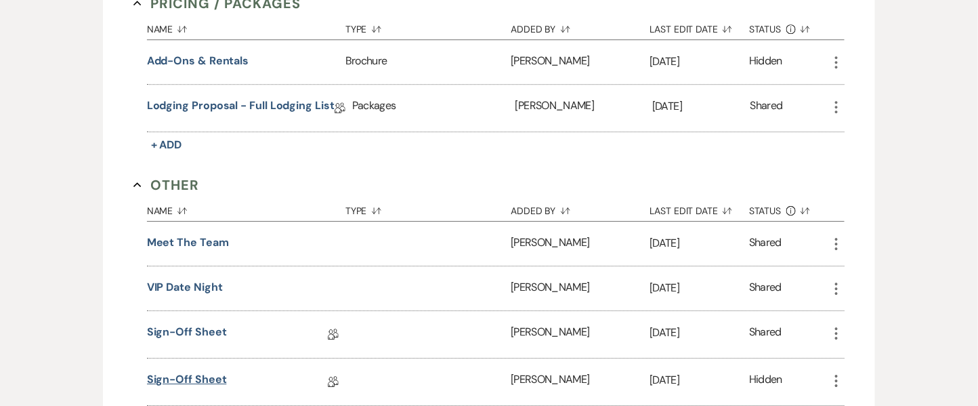
click at [209, 372] on link "Sign-off Sheet" at bounding box center [187, 381] width 80 height 21
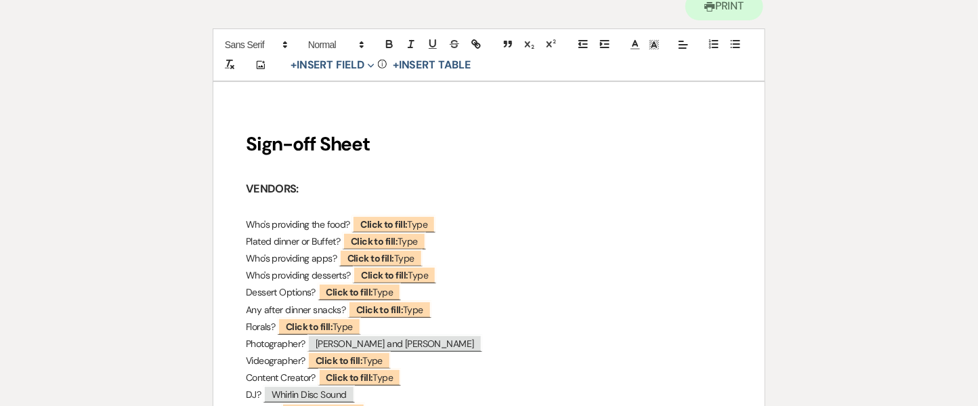
scroll to position [175, 0]
